Goal: Find specific page/section: Find specific page/section

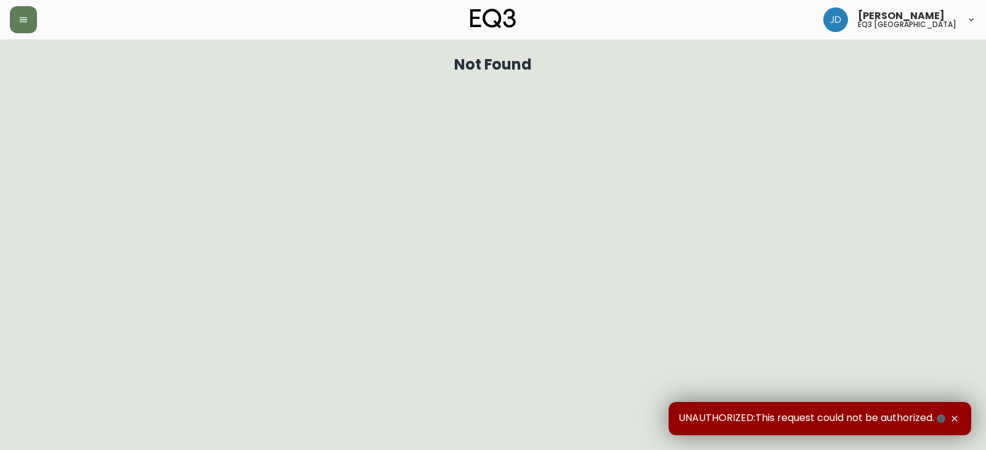
click at [965, 17] on div "[PERSON_NAME] eq3 [GEOGRAPHIC_DATA]" at bounding box center [899, 19] width 153 height 25
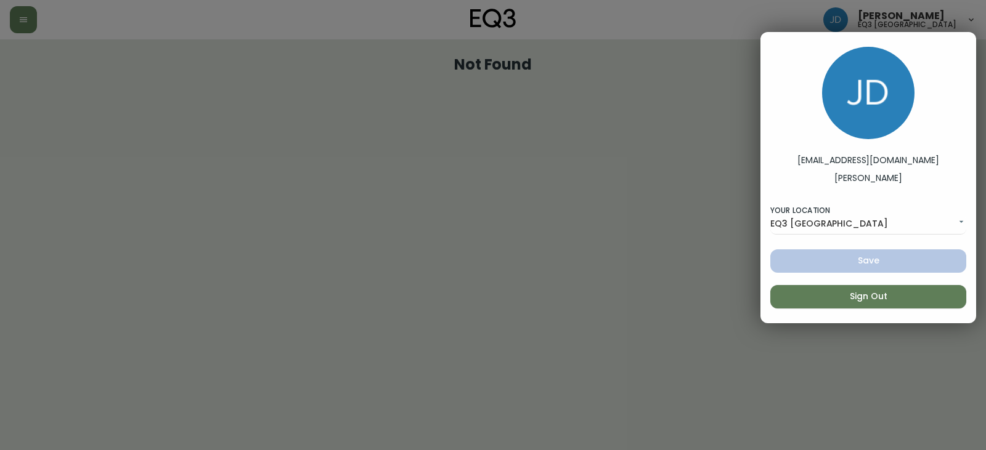
drag, startPoint x: 325, startPoint y: 259, endPoint x: 84, endPoint y: 299, distance: 243.6
click at [315, 262] on div at bounding box center [493, 225] width 986 height 450
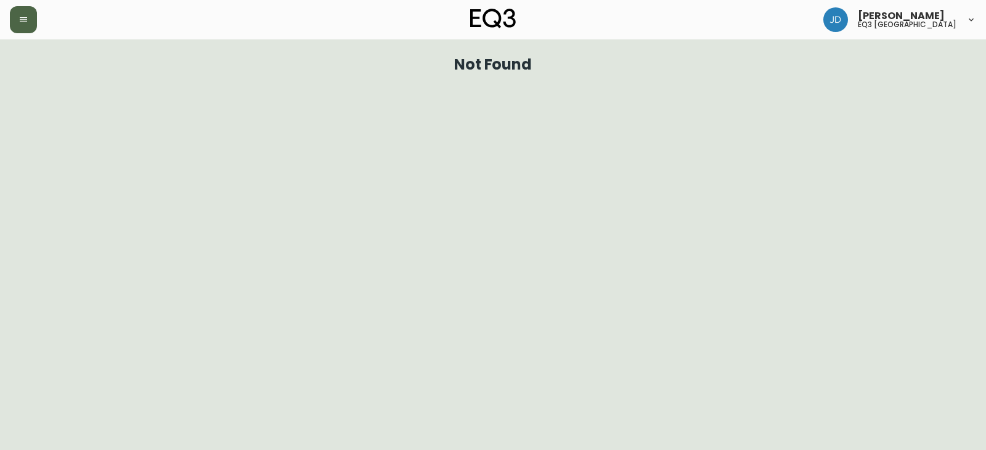
click at [20, 24] on button "button" at bounding box center [23, 19] width 27 height 27
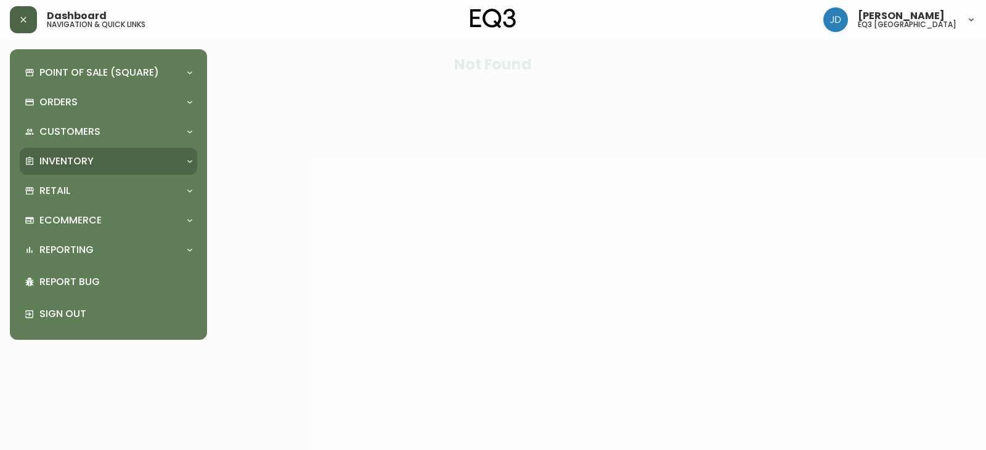
click at [41, 151] on div "Inventory" at bounding box center [108, 161] width 177 height 27
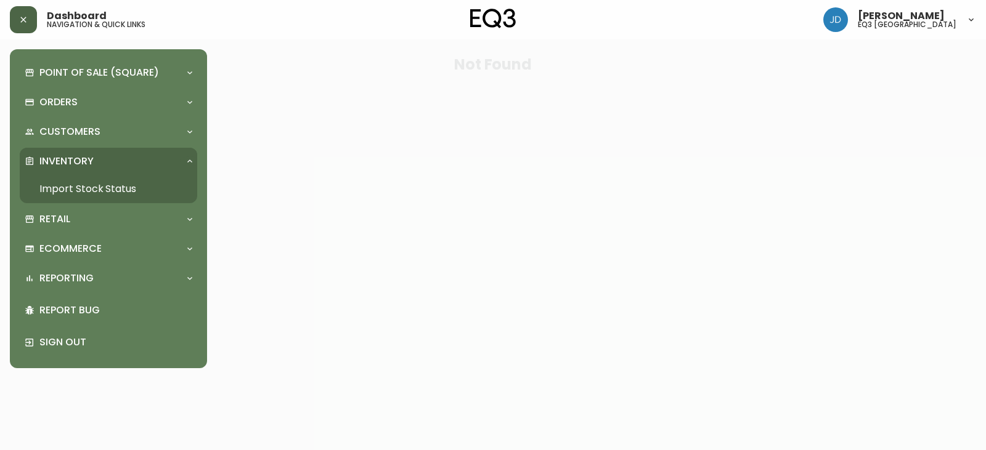
click at [133, 185] on link "Import Stock Status" at bounding box center [108, 189] width 177 height 28
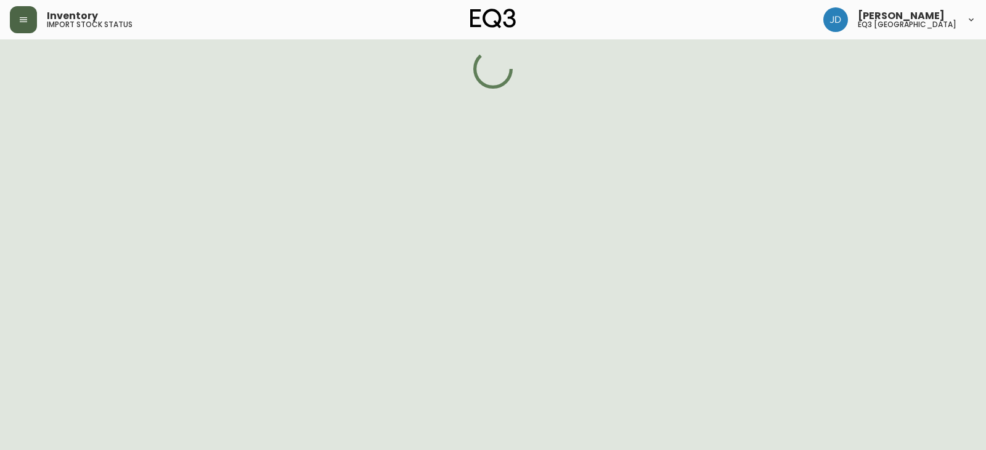
click at [134, 185] on div at bounding box center [493, 225] width 986 height 450
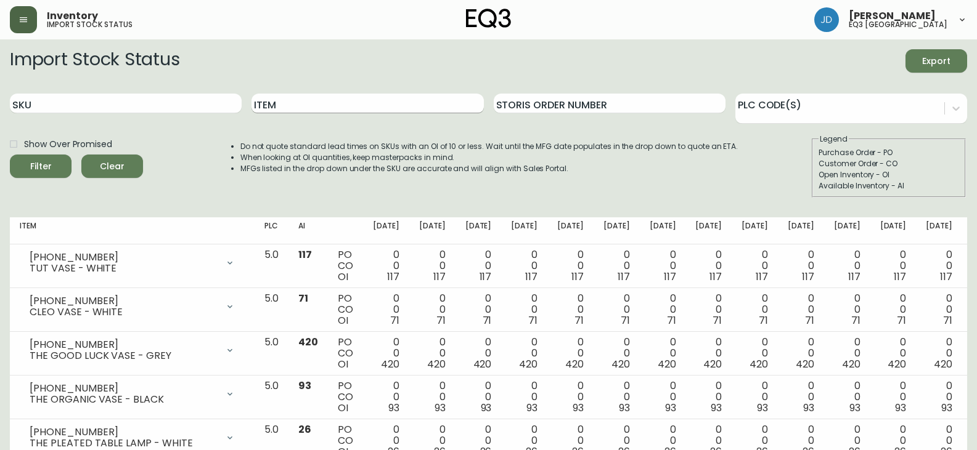
click at [294, 99] on input "Item" at bounding box center [367, 104] width 232 height 20
type input "boom"
click at [10, 155] on button "Filter" at bounding box center [41, 166] width 62 height 23
